Goal: Information Seeking & Learning: Learn about a topic

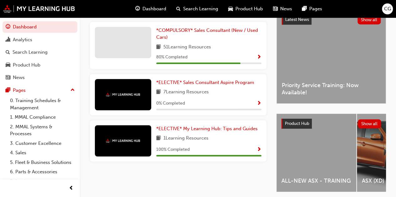
scroll to position [176, 0]
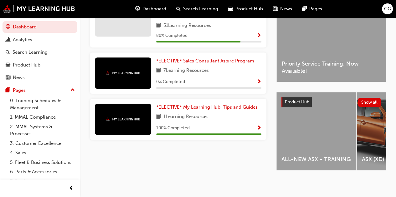
click at [303, 113] on div "ALL-NEW ASX - TRAINING" at bounding box center [316, 131] width 80 height 78
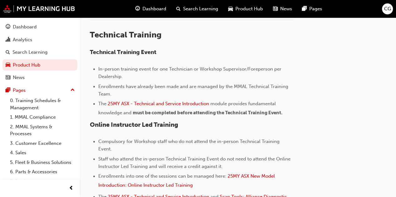
scroll to position [345, 0]
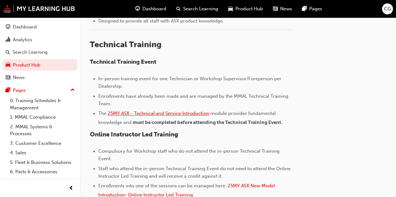
click at [177, 111] on span "25MY ASX - Technical and Service Introduction" at bounding box center [158, 114] width 101 height 6
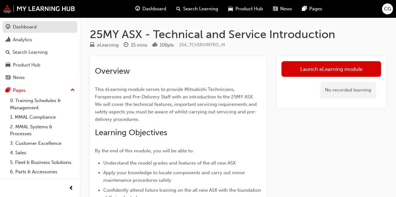
click at [34, 33] on link "Dashboard" at bounding box center [40, 27] width 75 height 12
